Goal: Task Accomplishment & Management: Use online tool/utility

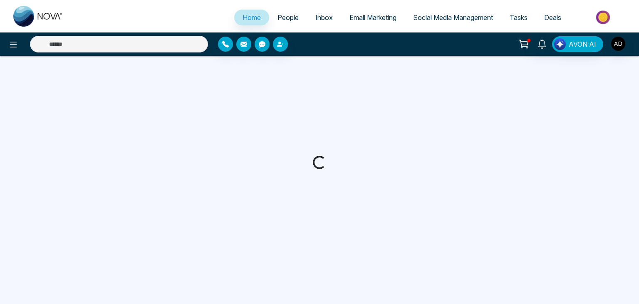
select select "*"
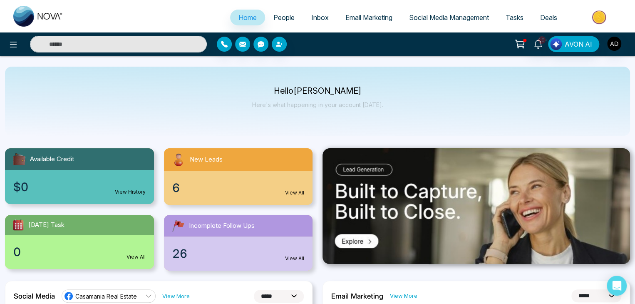
click at [284, 16] on span "People" at bounding box center [283, 17] width 21 height 8
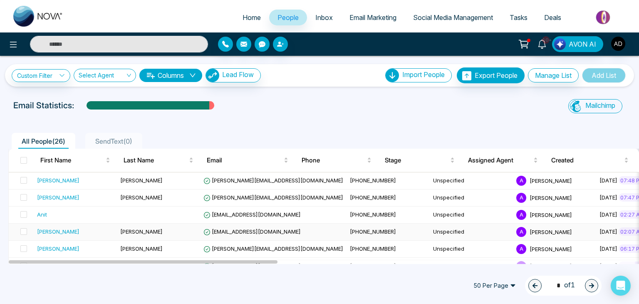
click at [288, 230] on span "[EMAIL_ADDRESS][DOMAIN_NAME]" at bounding box center [251, 231] width 97 height 7
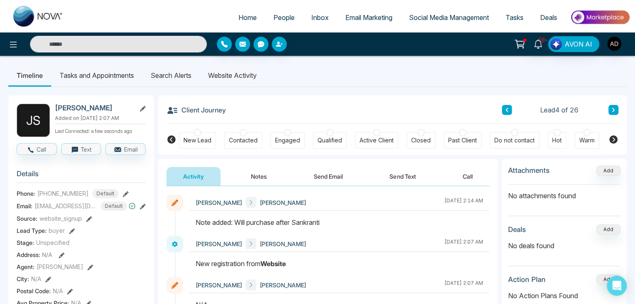
click at [180, 71] on li "Search Alerts" at bounding box center [170, 75] width 57 height 22
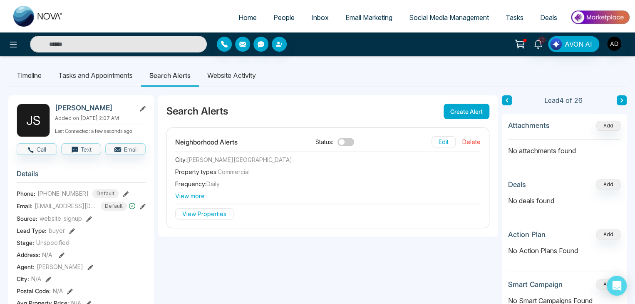
click at [211, 145] on div "Neighborhood Alerts" at bounding box center [206, 142] width 62 height 10
click at [291, 96] on div "Search Alerts Create Alert" at bounding box center [327, 111] width 339 height 32
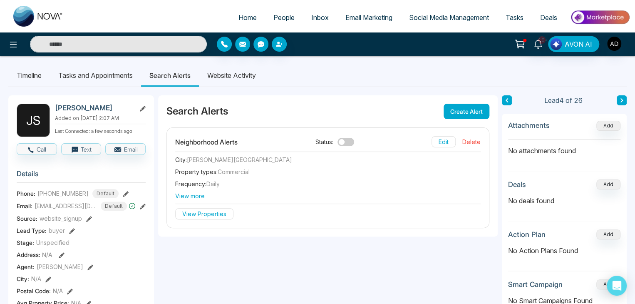
click at [197, 198] on span "View more" at bounding box center [327, 195] width 305 height 9
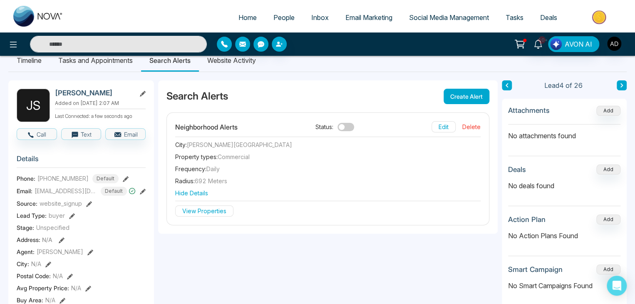
scroll to position [16, 0]
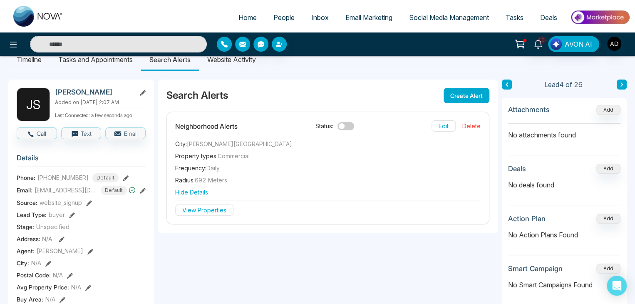
click at [195, 191] on span "Hide Details" at bounding box center [327, 192] width 305 height 9
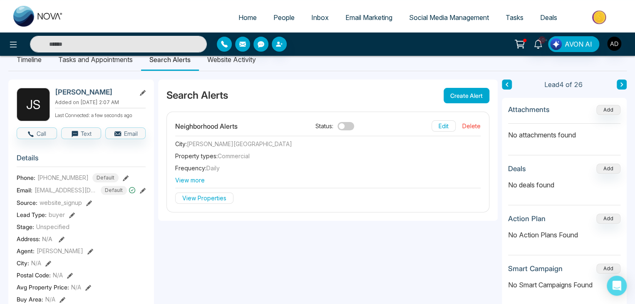
click at [196, 180] on span "View more" at bounding box center [327, 180] width 305 height 9
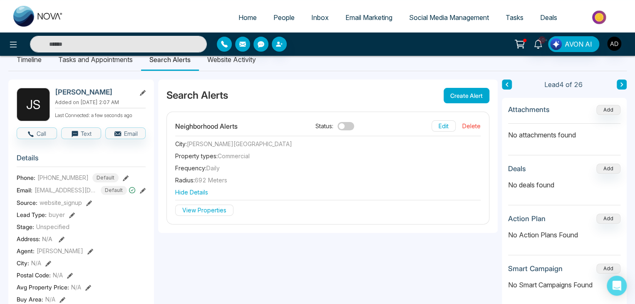
click at [206, 206] on button "View Properties" at bounding box center [204, 209] width 58 height 11
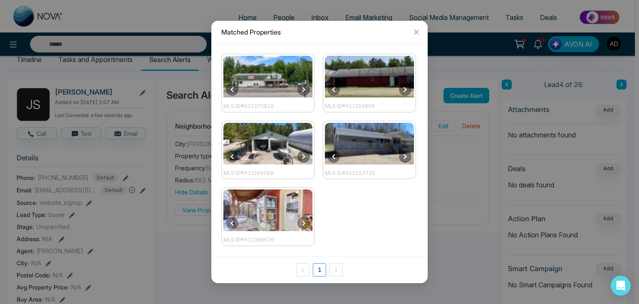
click at [338, 211] on div "MLS ID® X12370910 MLS ID® X12293666 MLS ID® X12269799 MLS ID® X12157735 MLS ID®…" at bounding box center [319, 150] width 216 height 213
click at [415, 33] on icon "close" at bounding box center [416, 32] width 5 height 5
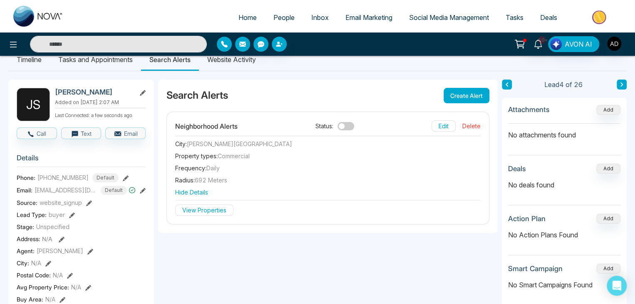
click at [226, 141] on span "[PERSON_NAME][GEOGRAPHIC_DATA]" at bounding box center [239, 143] width 105 height 7
click at [323, 176] on div "Radius : 692 meters" at bounding box center [327, 180] width 305 height 9
click at [464, 93] on button "Create Alert" at bounding box center [466, 95] width 46 height 15
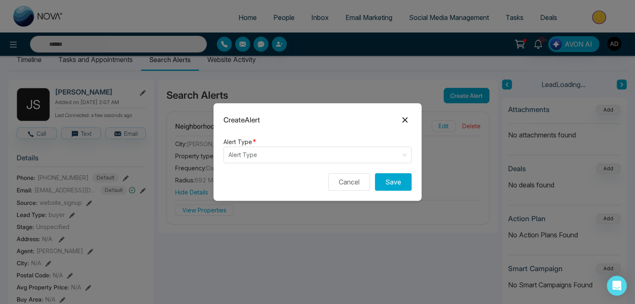
click at [406, 118] on icon at bounding box center [404, 119] width 5 height 5
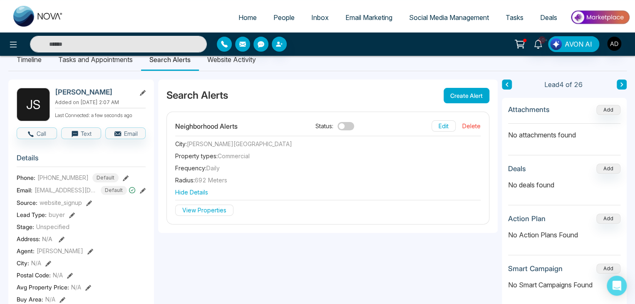
click at [283, 102] on div "Search Alerts Create Alert" at bounding box center [327, 95] width 339 height 32
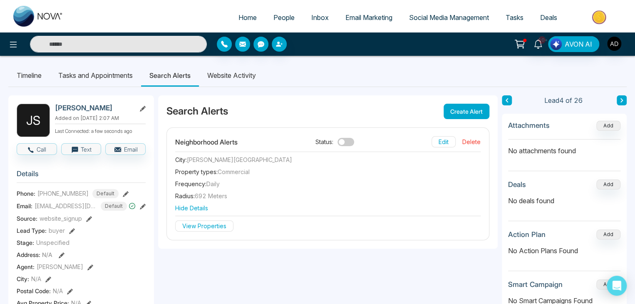
drag, startPoint x: 168, startPoint y: 107, endPoint x: 253, endPoint y: 114, distance: 85.6
drag, startPoint x: 253, startPoint y: 114, endPoint x: 246, endPoint y: 114, distance: 7.1
click at [246, 114] on div "Search Alerts Create Alert" at bounding box center [327, 111] width 339 height 32
click at [263, 109] on div "Search Alerts Create Alert" at bounding box center [327, 111] width 339 height 32
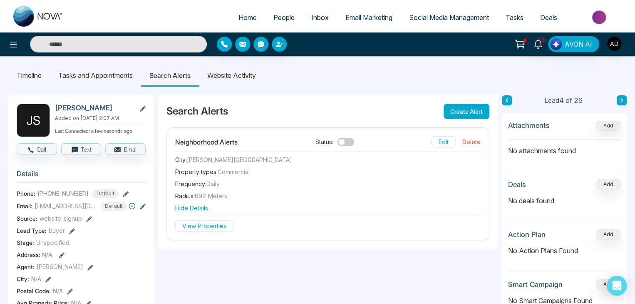
click at [408, 81] on ul "Timeline Tasks and Appointments Search Alerts Website Activity" at bounding box center [317, 75] width 618 height 22
click at [375, 80] on ul "Timeline Tasks and Appointments Search Alerts Website Activity" at bounding box center [317, 75] width 618 height 22
click at [208, 72] on li "Website Activity" at bounding box center [231, 75] width 65 height 22
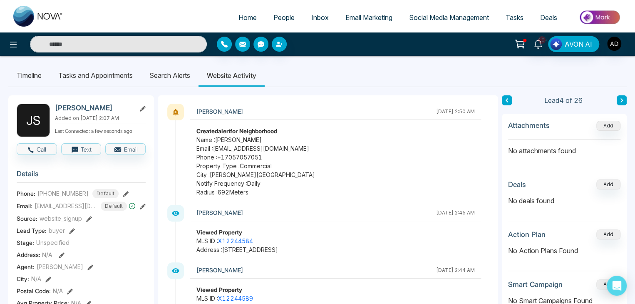
click at [457, 110] on div "[DATE] 2:50 AM" at bounding box center [455, 111] width 39 height 7
click at [188, 73] on li "Search Alerts" at bounding box center [169, 75] width 57 height 22
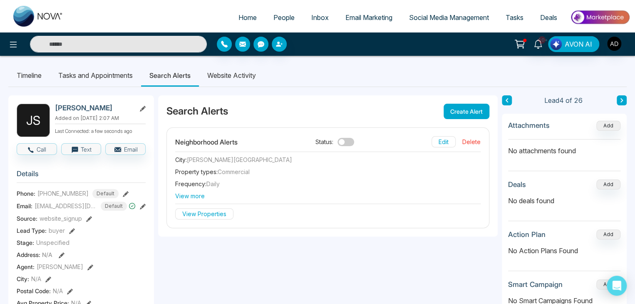
click at [321, 100] on div "Search Alerts Create Alert" at bounding box center [327, 111] width 339 height 32
click at [374, 83] on ul "Timeline Tasks and Appointments Search Alerts Website Activity" at bounding box center [317, 75] width 618 height 22
click at [344, 106] on div "Search Alerts Create Alert" at bounding box center [327, 111] width 339 height 32
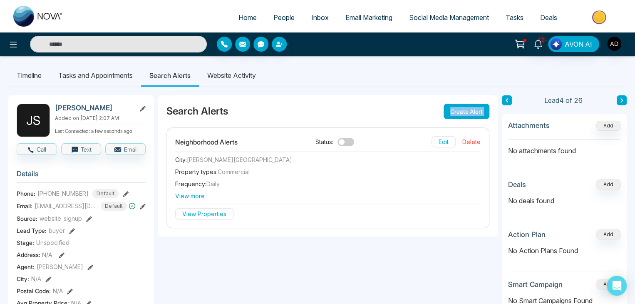
click at [12, 46] on icon at bounding box center [13, 45] width 10 height 10
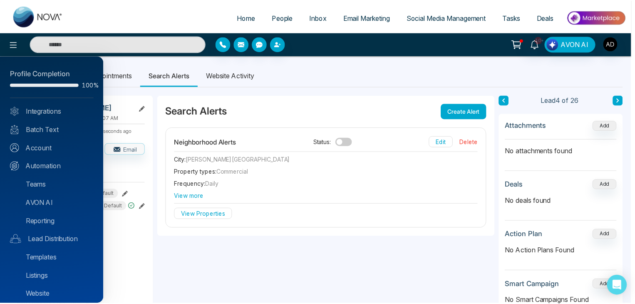
scroll to position [23, 0]
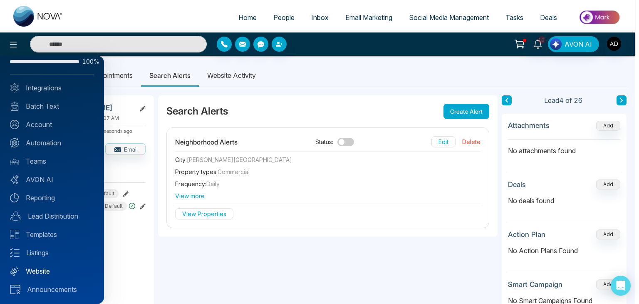
click at [50, 267] on link "Website" at bounding box center [52, 271] width 84 height 10
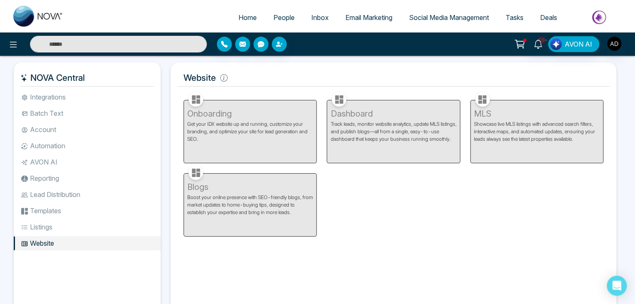
click at [379, 179] on div "Onboarding Get your IDX website up and running, customize your branding, and op…" at bounding box center [393, 163] width 430 height 146
click at [398, 136] on div "Dashboard Track leads, monitor website analytics, update MLS listings, and publ…" at bounding box center [392, 126] width 143 height 73
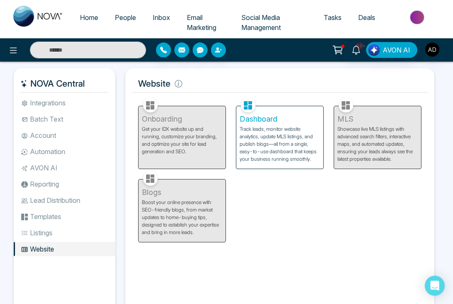
click at [282, 126] on p "Track leads, monitor website analytics, update MLS listings, and publish blogs—…" at bounding box center [280, 143] width 80 height 37
select select "*"
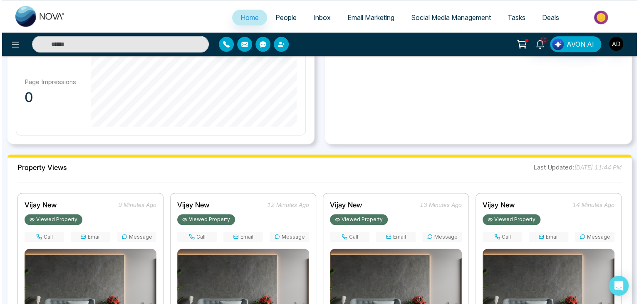
scroll to position [526, 0]
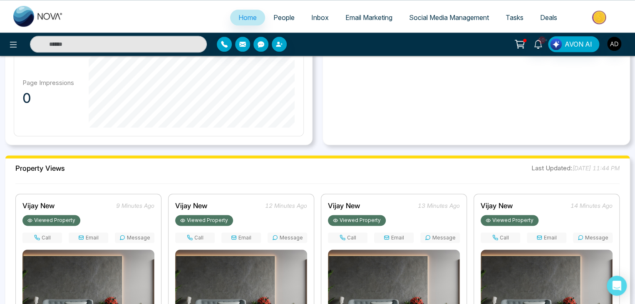
click at [7, 37] on div at bounding box center [106, 44] width 212 height 17
click at [7, 43] on button at bounding box center [13, 44] width 17 height 17
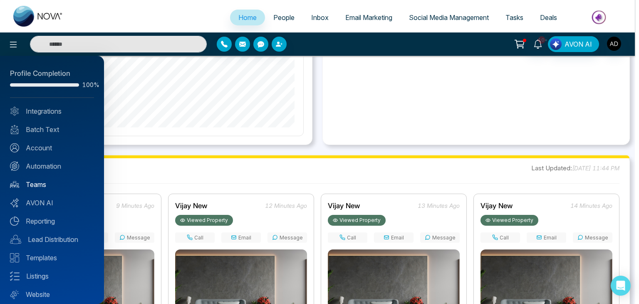
scroll to position [23, 0]
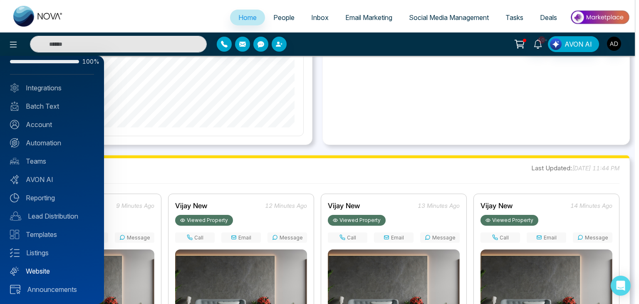
click at [41, 269] on link "Website" at bounding box center [52, 271] width 84 height 10
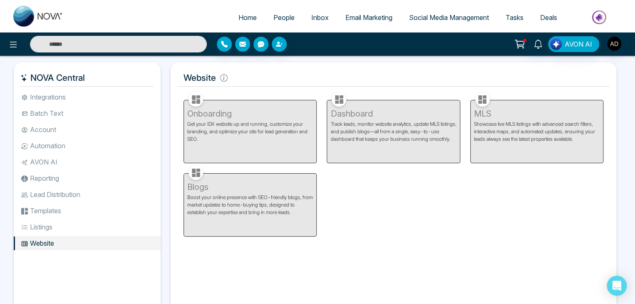
click at [336, 149] on div "Dashboard Track leads, monitor website analytics, update MLS listings, and publ…" at bounding box center [392, 126] width 143 height 73
click at [363, 125] on div "Dashboard Track leads, monitor website analytics, update MLS listings, and publ…" at bounding box center [392, 126] width 143 height 73
drag, startPoint x: 240, startPoint y: 129, endPoint x: 200, endPoint y: 116, distance: 42.0
click at [200, 116] on div "Onboarding Get your IDX website up and running, customize your branding, and op…" at bounding box center [249, 126] width 143 height 73
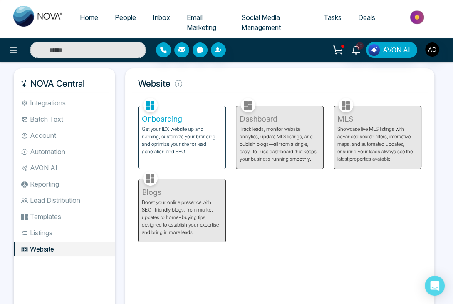
click at [188, 141] on p "Get your IDX website up and running, customize your branding, and optimize your…" at bounding box center [182, 140] width 80 height 30
select select "*"
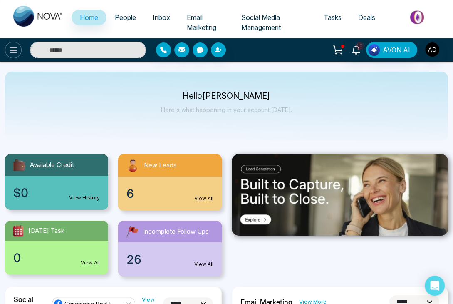
click at [17, 47] on icon at bounding box center [13, 50] width 10 height 10
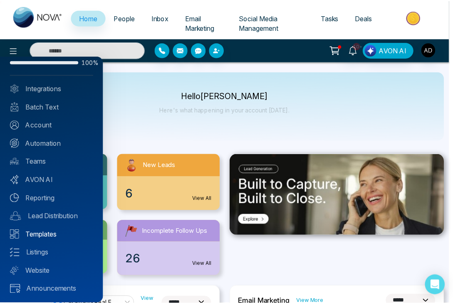
scroll to position [23, 0]
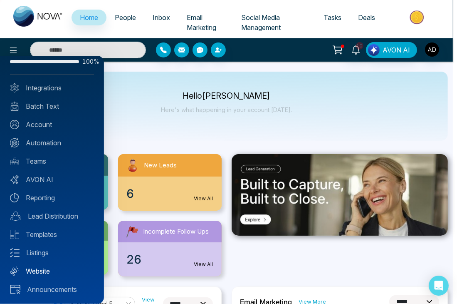
click at [41, 269] on link "Website" at bounding box center [52, 271] width 84 height 10
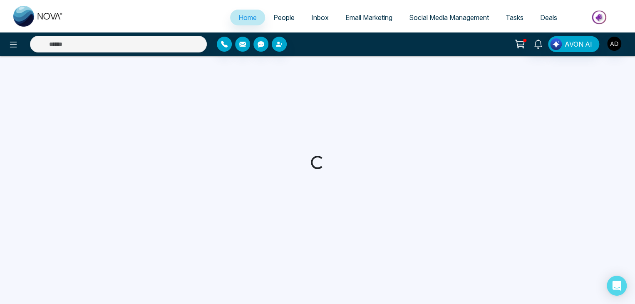
select select "*"
